Goal: Browse casually

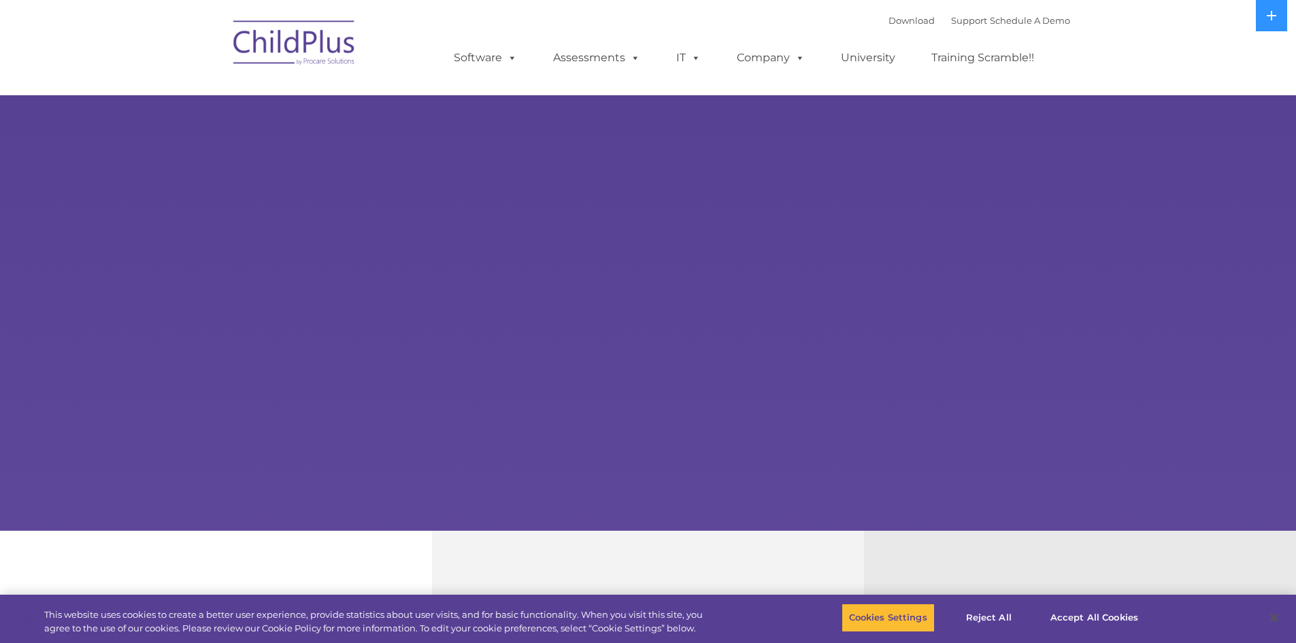
select select "MEDIUM"
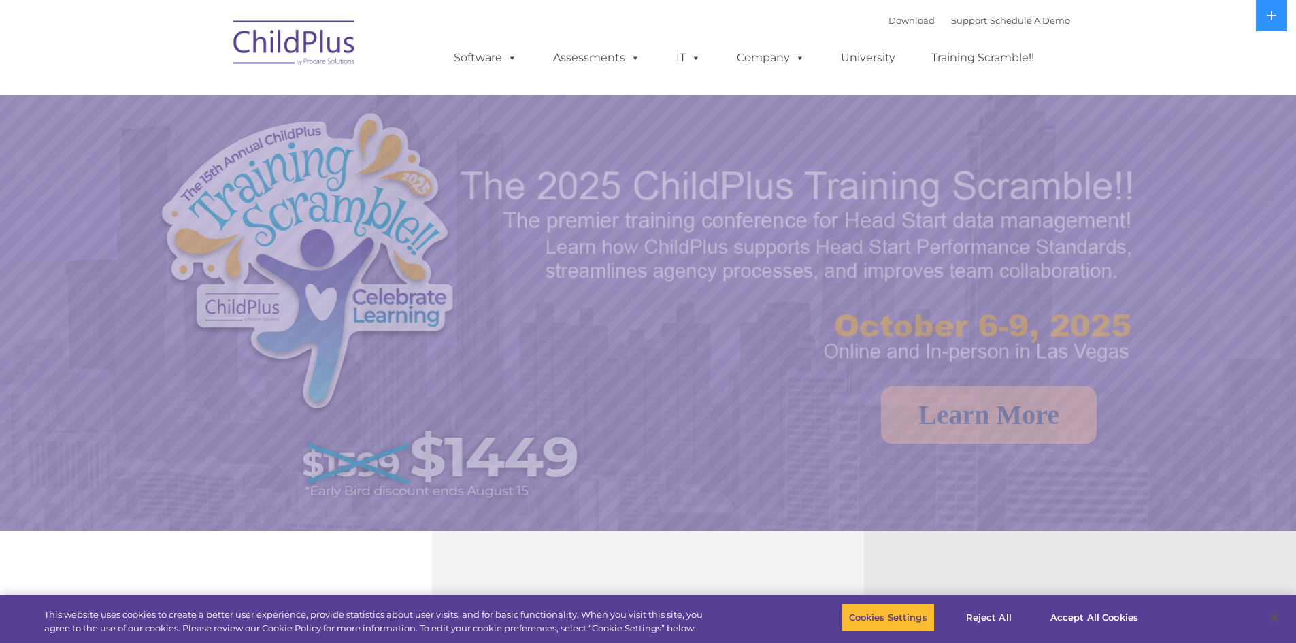
select select "MEDIUM"
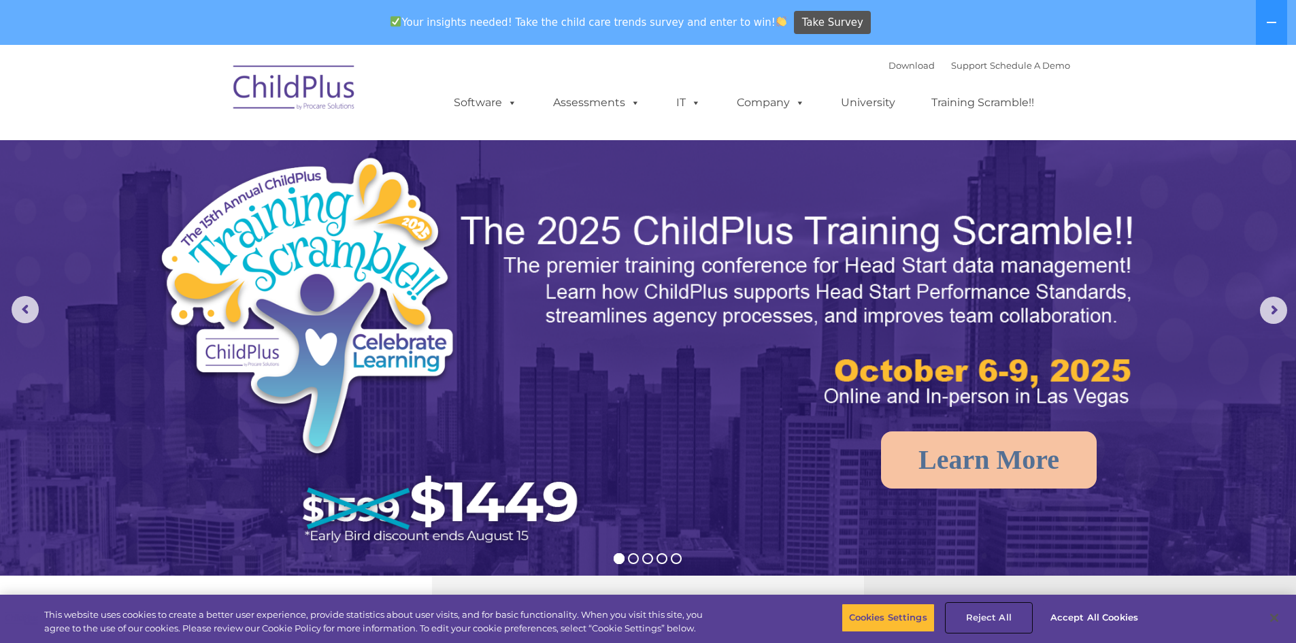
click at [981, 616] on button "Reject All" at bounding box center [988, 618] width 85 height 29
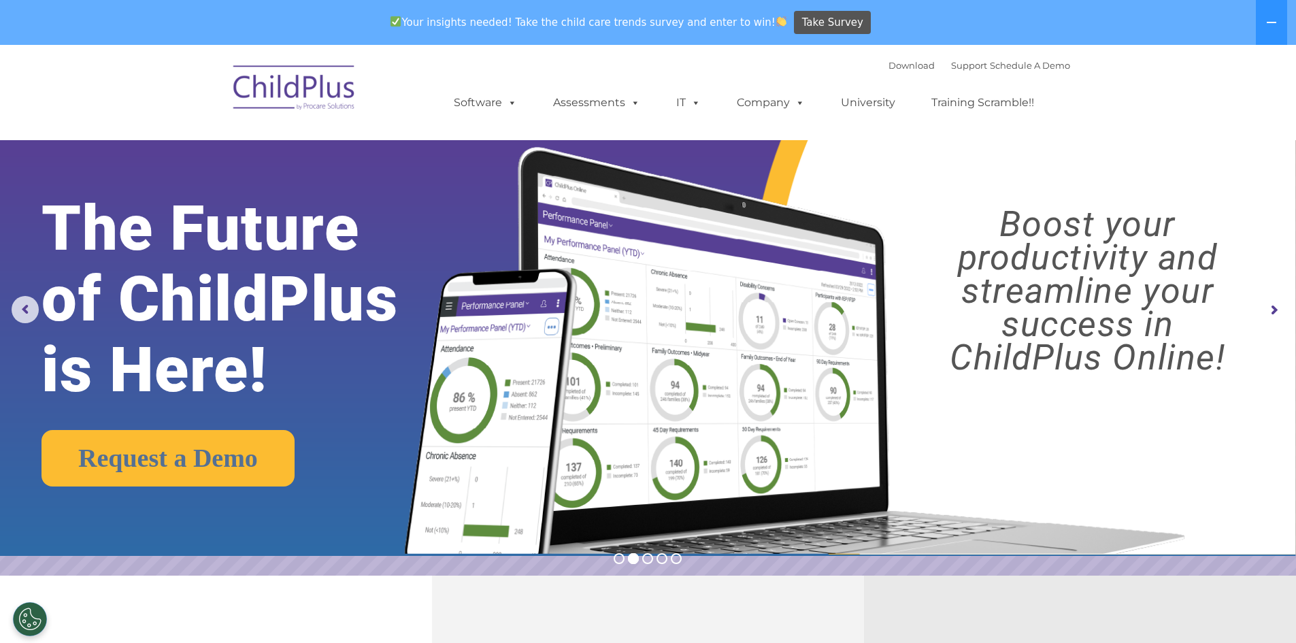
click at [1273, 308] on rs-arrow at bounding box center [1273, 310] width 27 height 27
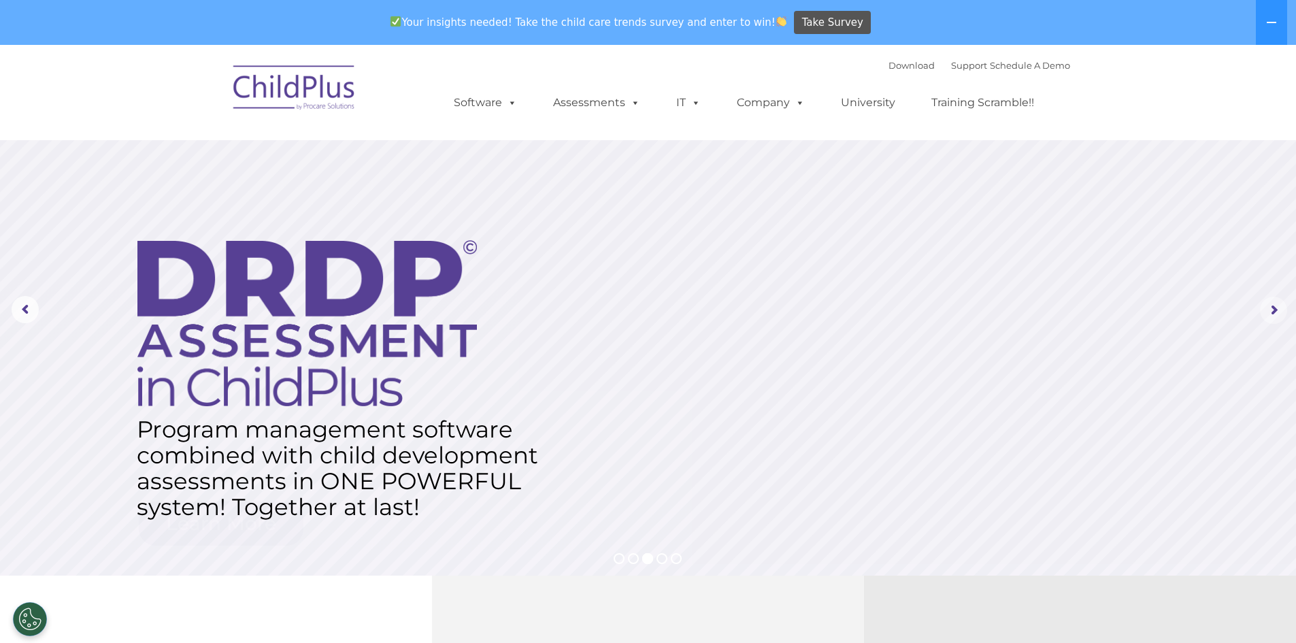
click at [1273, 308] on rs-arrow at bounding box center [1273, 310] width 27 height 27
